Goal: Find specific page/section: Find specific page/section

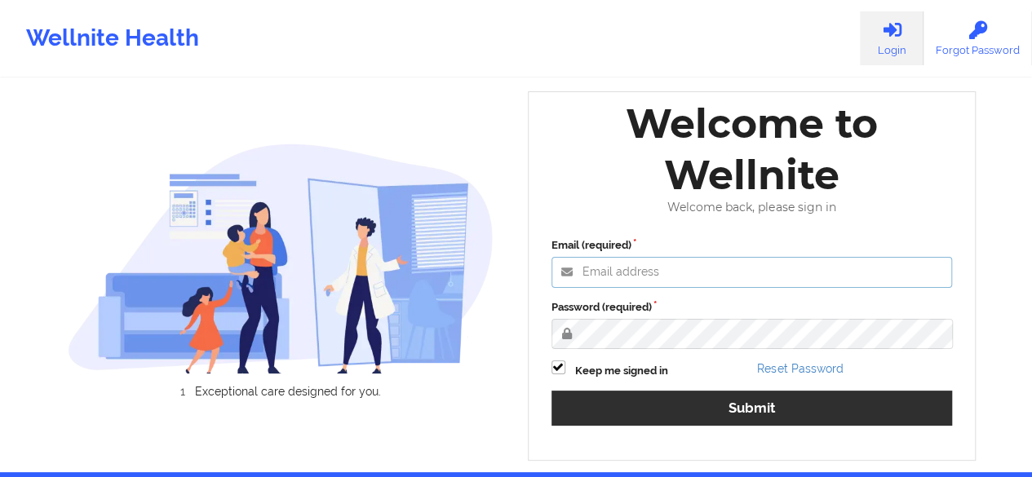
type input "[PERSON_NAME][EMAIL_ADDRESS][DOMAIN_NAME]"
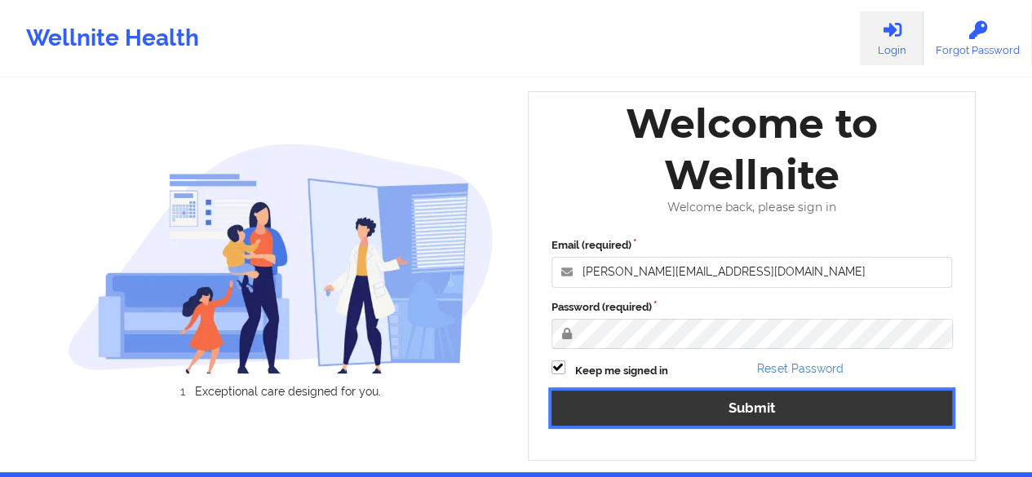
click at [754, 405] on button "Submit" at bounding box center [753, 408] width 402 height 35
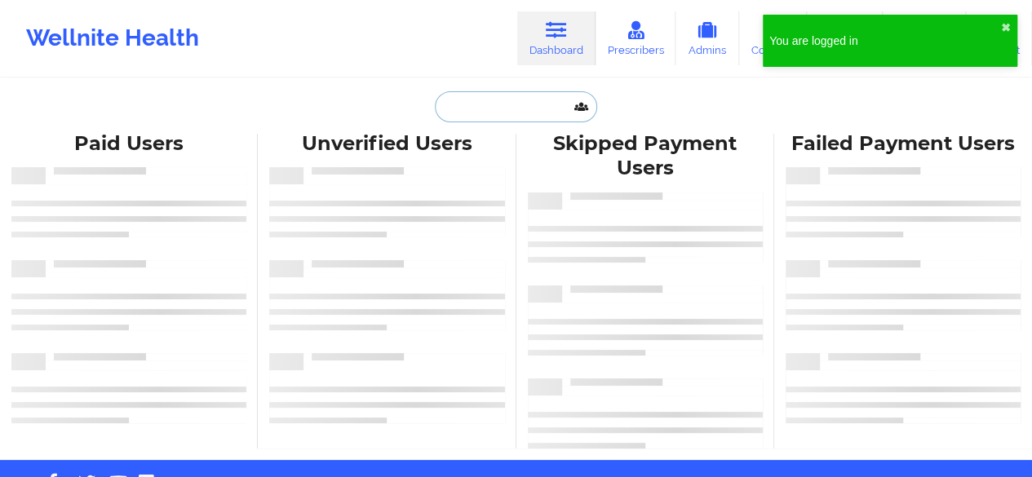
click at [547, 100] on input "text" at bounding box center [516, 106] width 162 height 31
paste input "[EMAIL_ADDRESS][DOMAIN_NAME]"
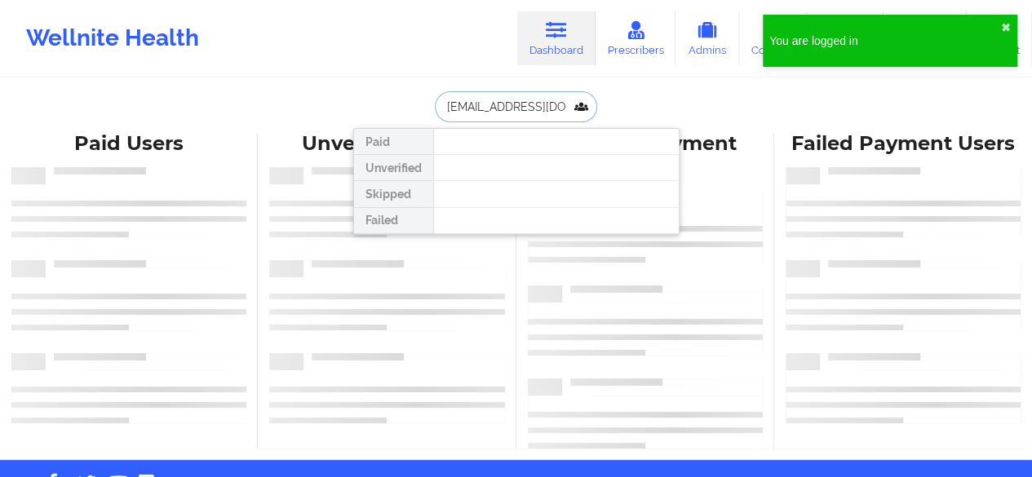
type input "[EMAIL_ADDRESS][DOMAIN_NAME]"
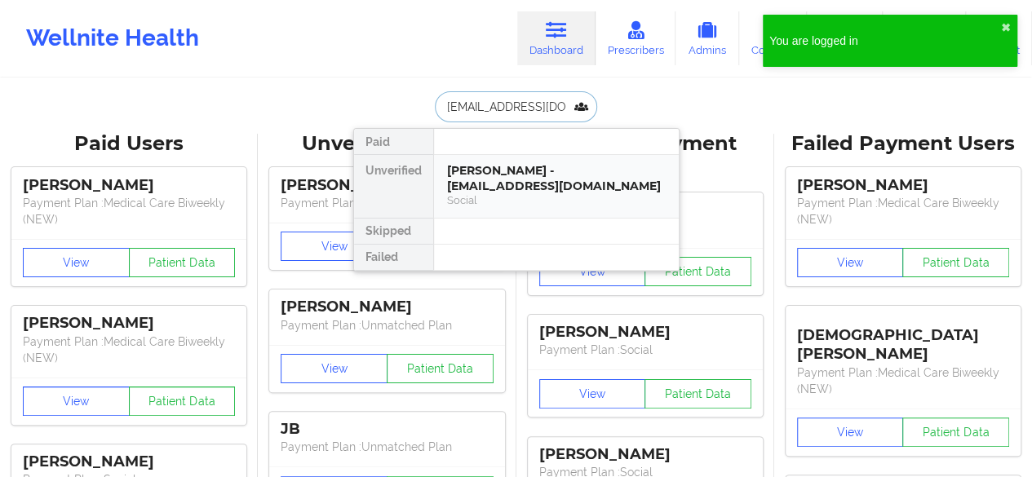
click at [530, 171] on div "[PERSON_NAME] - [EMAIL_ADDRESS][DOMAIN_NAME]" at bounding box center [556, 178] width 219 height 30
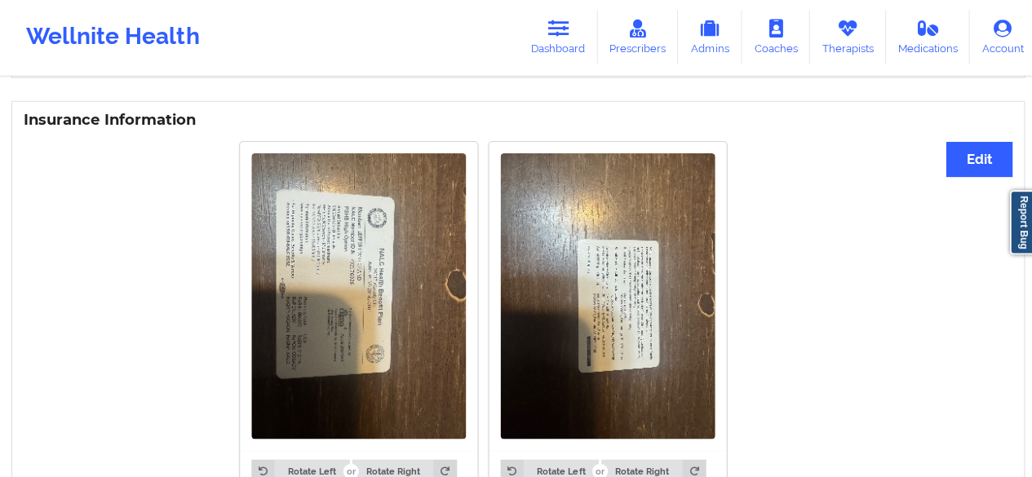
scroll to position [1193, 0]
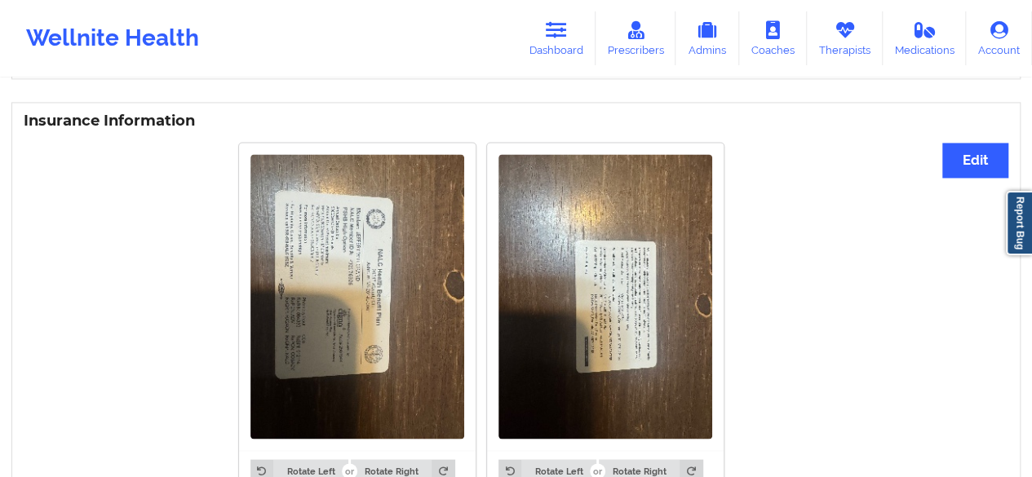
click at [106, 33] on div "Wellnite Health" at bounding box center [112, 38] width 225 height 65
click at [572, 38] on link "Dashboard" at bounding box center [556, 38] width 78 height 54
